Goal: Transaction & Acquisition: Purchase product/service

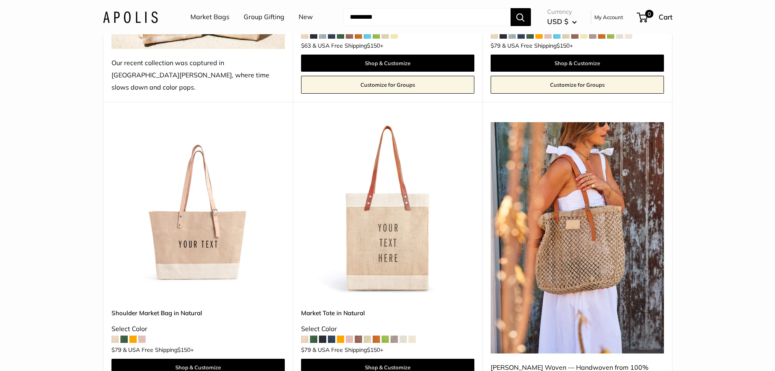
click at [0, 0] on img at bounding box center [0, 0] width 0 height 0
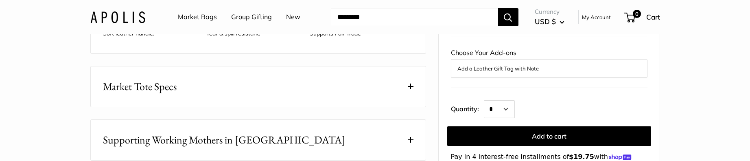
scroll to position [407, 0]
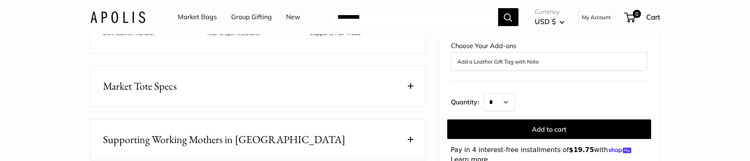
click at [410, 89] on span at bounding box center [411, 86] width 6 height 6
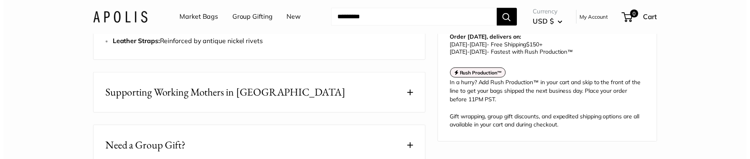
scroll to position [529, 0]
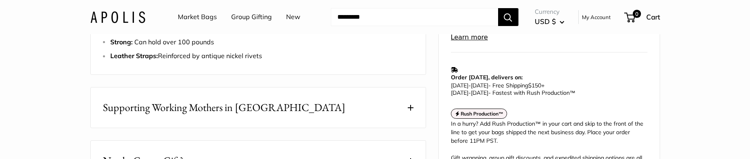
click at [202, 12] on link "Market Bags" at bounding box center [197, 17] width 39 height 12
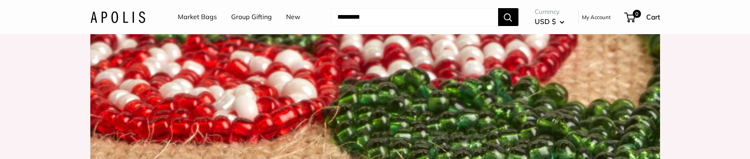
scroll to position [1180, 0]
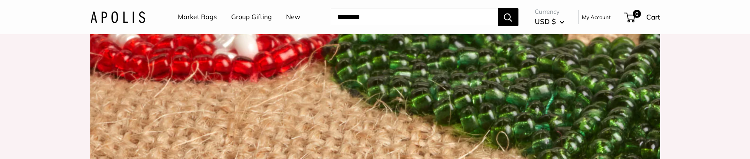
click at [199, 18] on link "Market Bags" at bounding box center [197, 17] width 39 height 12
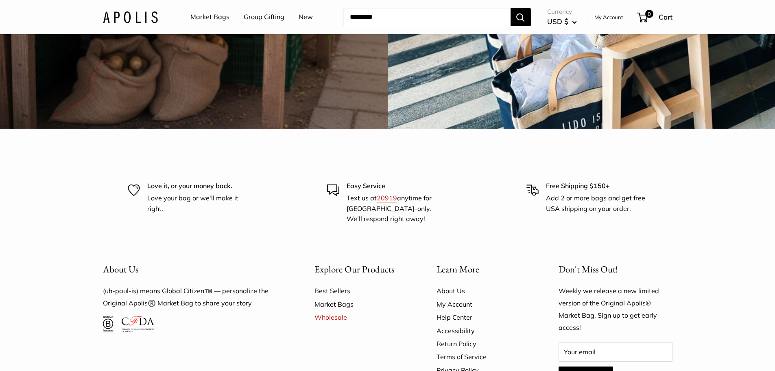
scroll to position [2542, 0]
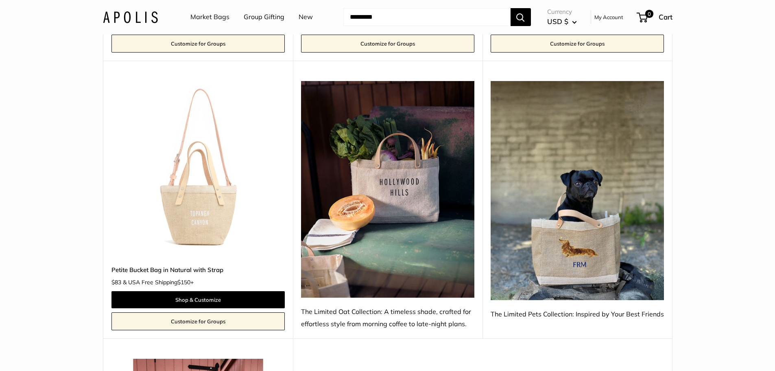
scroll to position [651, 0]
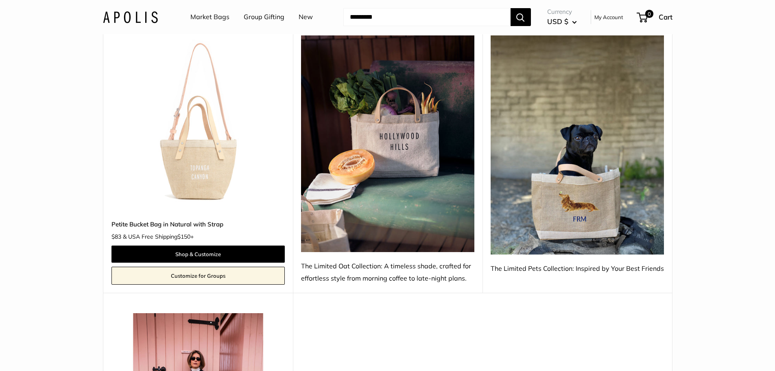
click at [570, 184] on img at bounding box center [577, 144] width 173 height 219
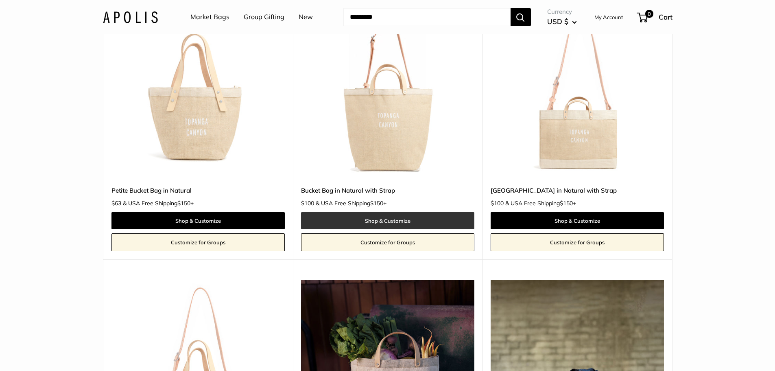
scroll to position [366, 0]
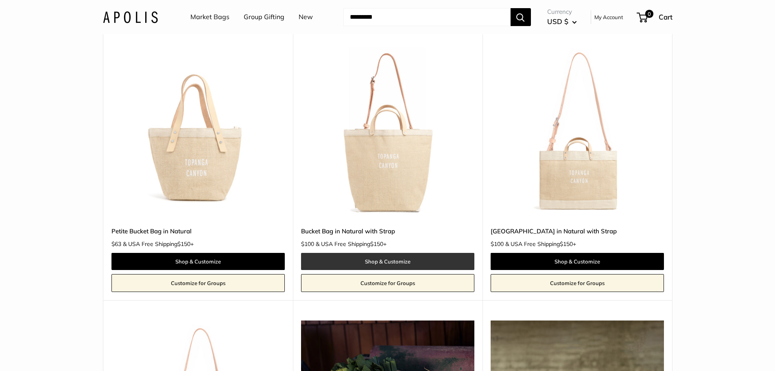
click at [391, 258] on link "Shop & Customize" at bounding box center [387, 261] width 173 height 17
click at [199, 23] on link "Market Bags" at bounding box center [209, 17] width 39 height 12
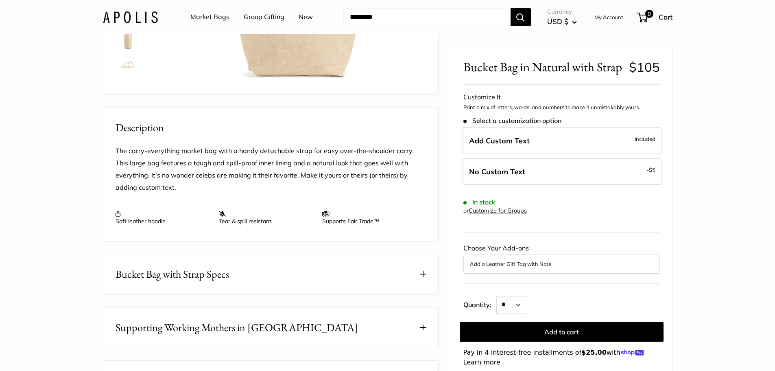
scroll to position [244, 0]
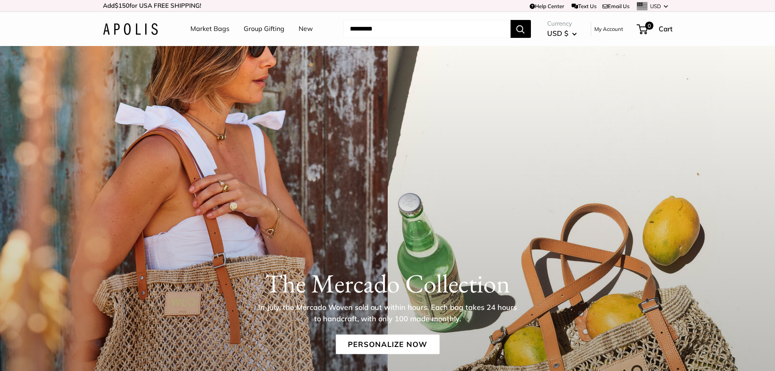
click at [215, 28] on link "Market Bags" at bounding box center [209, 29] width 39 height 12
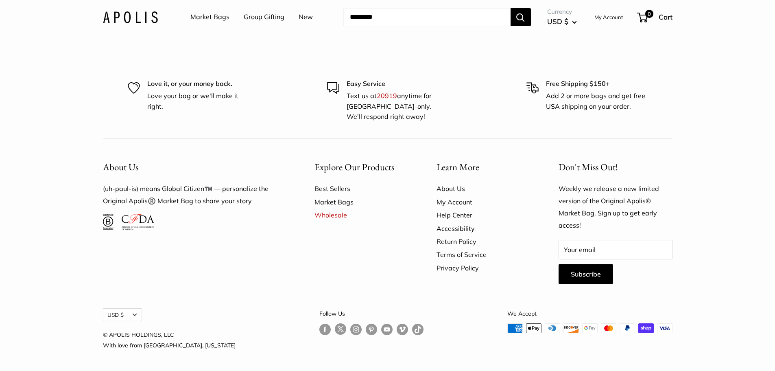
scroll to position [2789, 0]
click at [326, 195] on link "Best Sellers" at bounding box center [362, 188] width 94 height 13
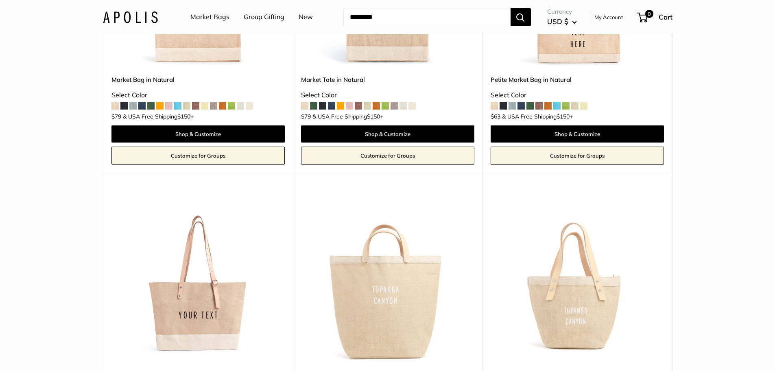
scroll to position [366, 0]
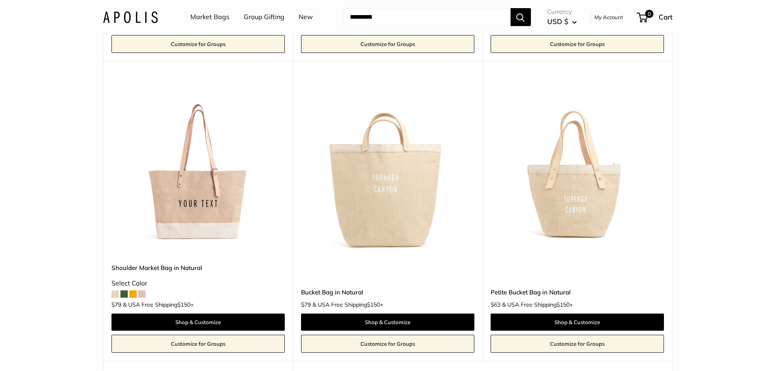
click at [0, 0] on img at bounding box center [0, 0] width 0 height 0
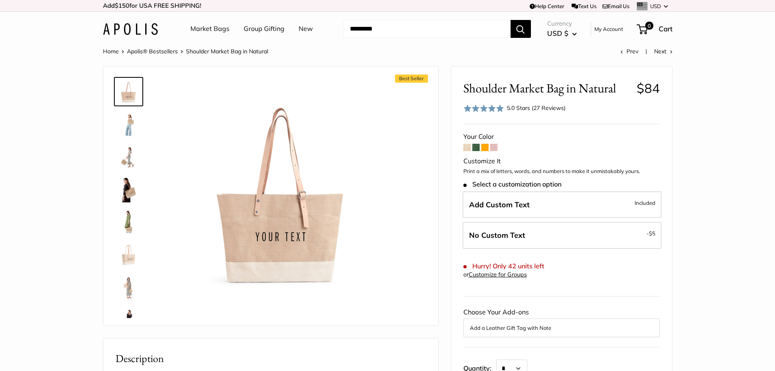
click at [130, 193] on img at bounding box center [129, 189] width 26 height 26
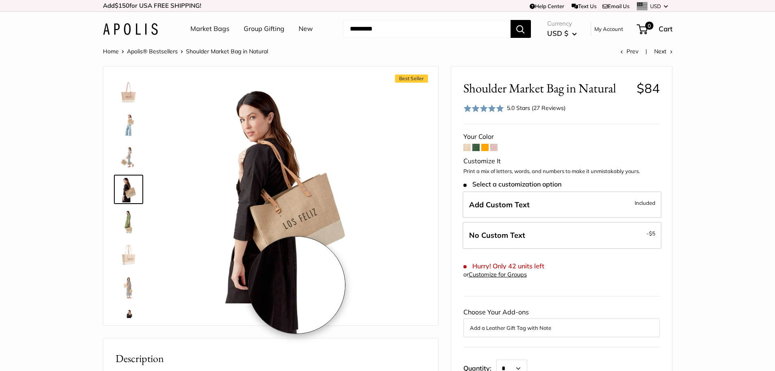
scroll to position [244, 0]
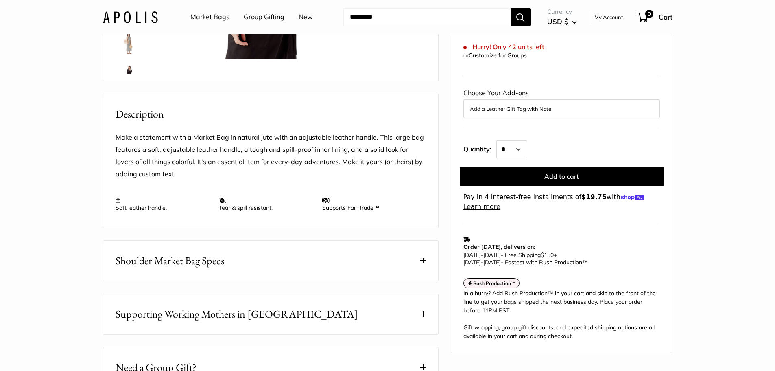
click at [398, 273] on button "Shoulder Market Bag Specs" at bounding box center [270, 260] width 335 height 40
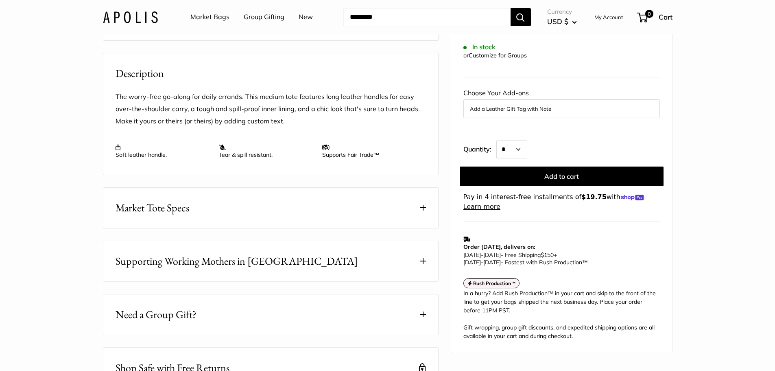
click at [419, 219] on button "Market Tote Specs" at bounding box center [270, 208] width 335 height 40
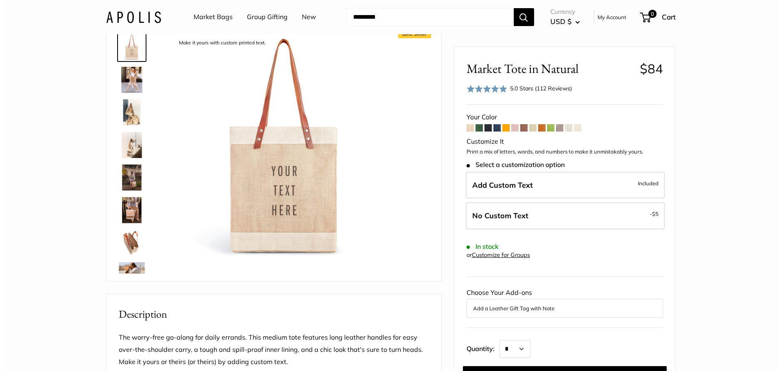
scroll to position [41, 0]
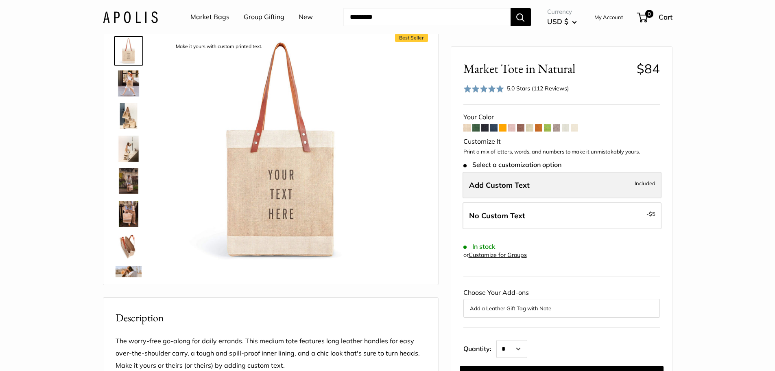
click at [526, 181] on span "Add Custom Text" at bounding box center [499, 184] width 61 height 9
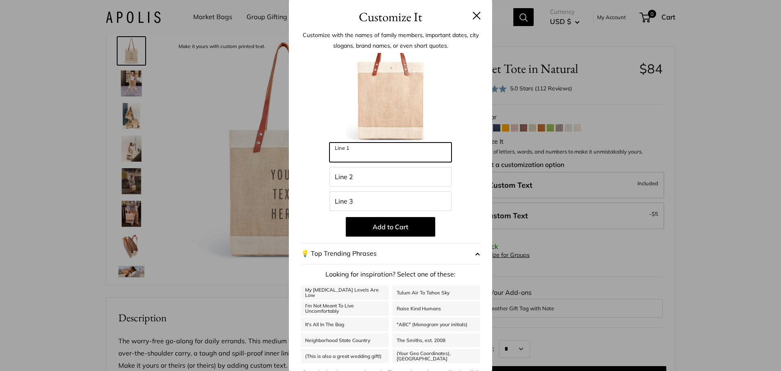
click at [346, 154] on input "Line 1" at bounding box center [391, 152] width 122 height 20
type input "********"
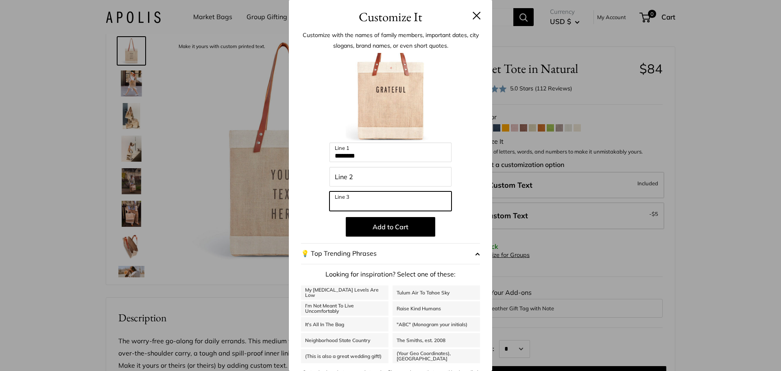
click at [364, 201] on input "Line 3" at bounding box center [391, 201] width 122 height 20
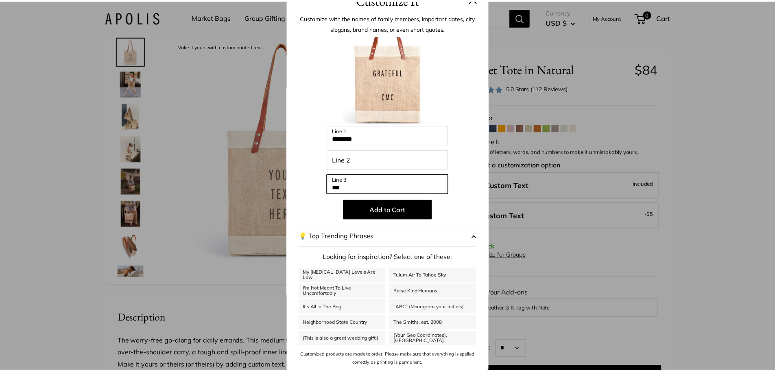
scroll to position [0, 0]
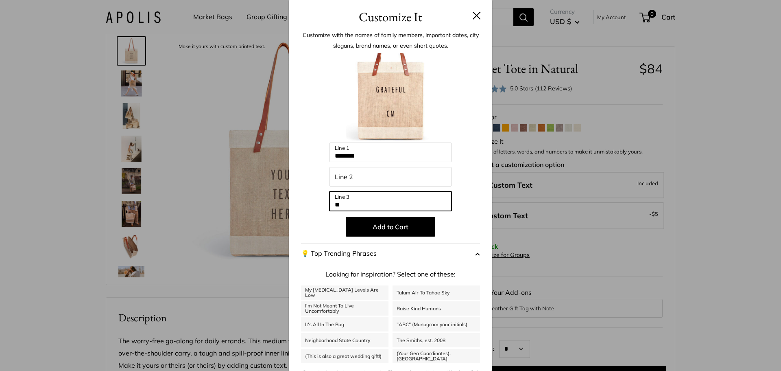
type input "*"
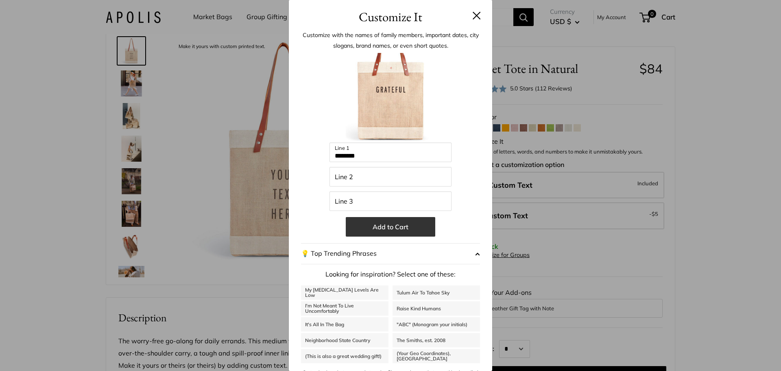
click at [390, 224] on button "Add to Cart" at bounding box center [391, 227] width 90 height 20
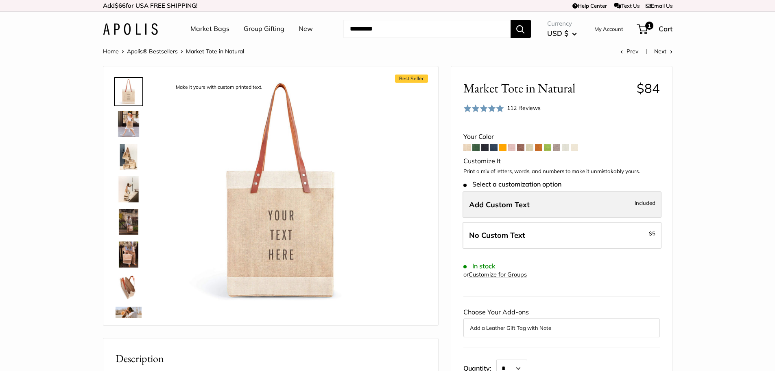
click at [524, 208] on span "Add Custom Text" at bounding box center [499, 204] width 61 height 9
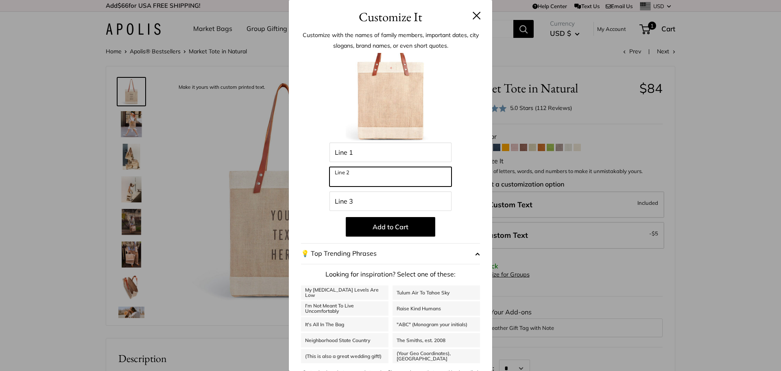
click at [389, 178] on input "Line 2" at bounding box center [391, 177] width 122 height 20
type input "********"
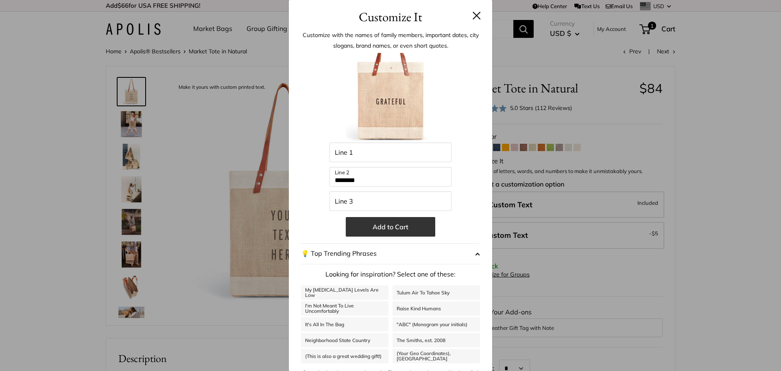
click at [382, 227] on button "Add to Cart" at bounding box center [391, 227] width 90 height 20
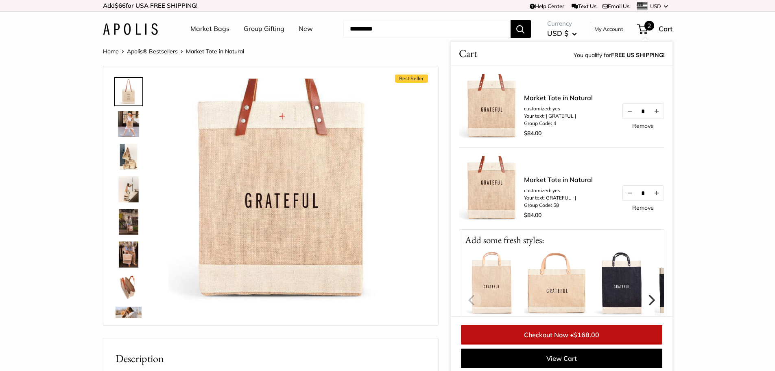
scroll to position [3, 0]
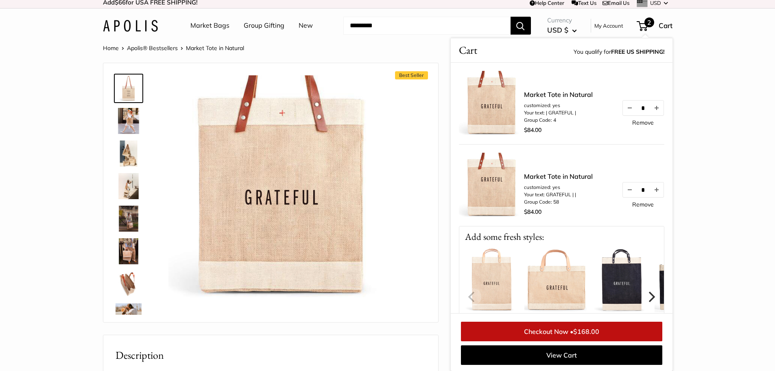
click at [133, 124] on img at bounding box center [129, 121] width 26 height 26
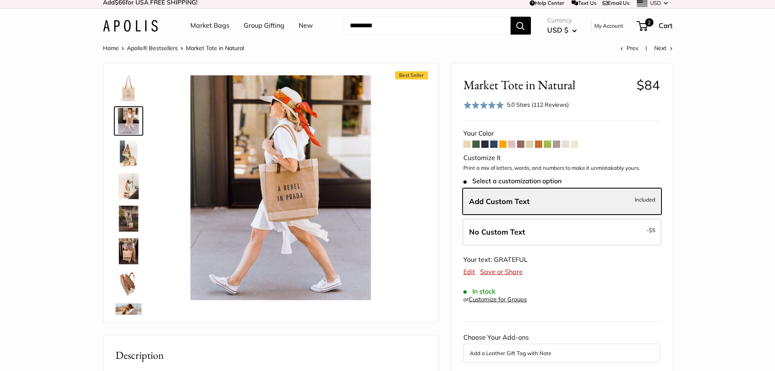
click at [126, 87] on img at bounding box center [129, 88] width 26 height 26
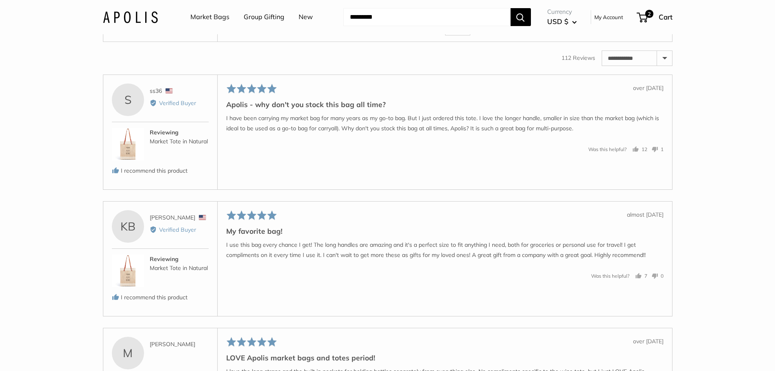
scroll to position [1468, 0]
